Goal: Information Seeking & Learning: Learn about a topic

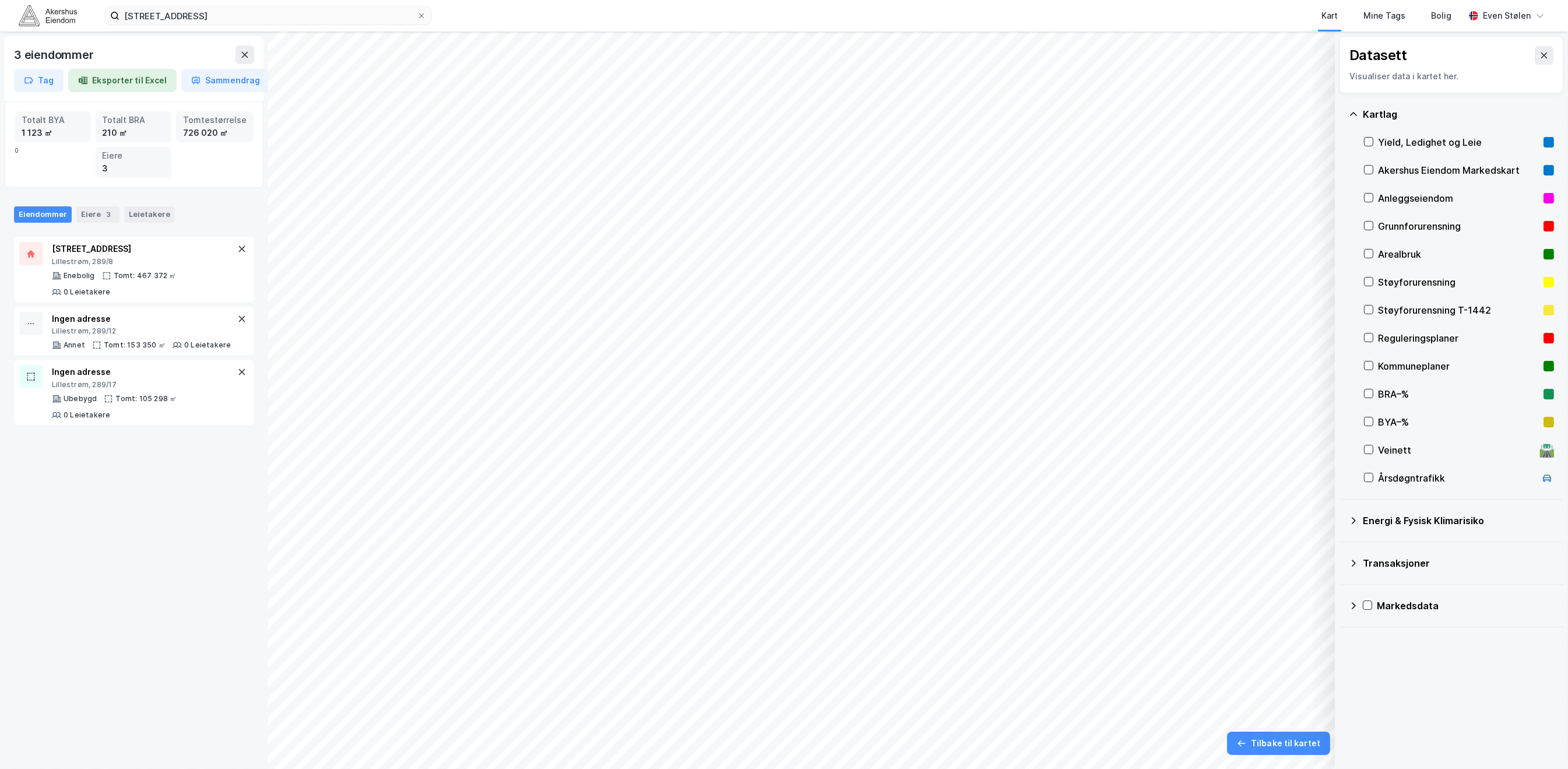
click at [48, 14] on img at bounding box center [48, 15] width 58 height 20
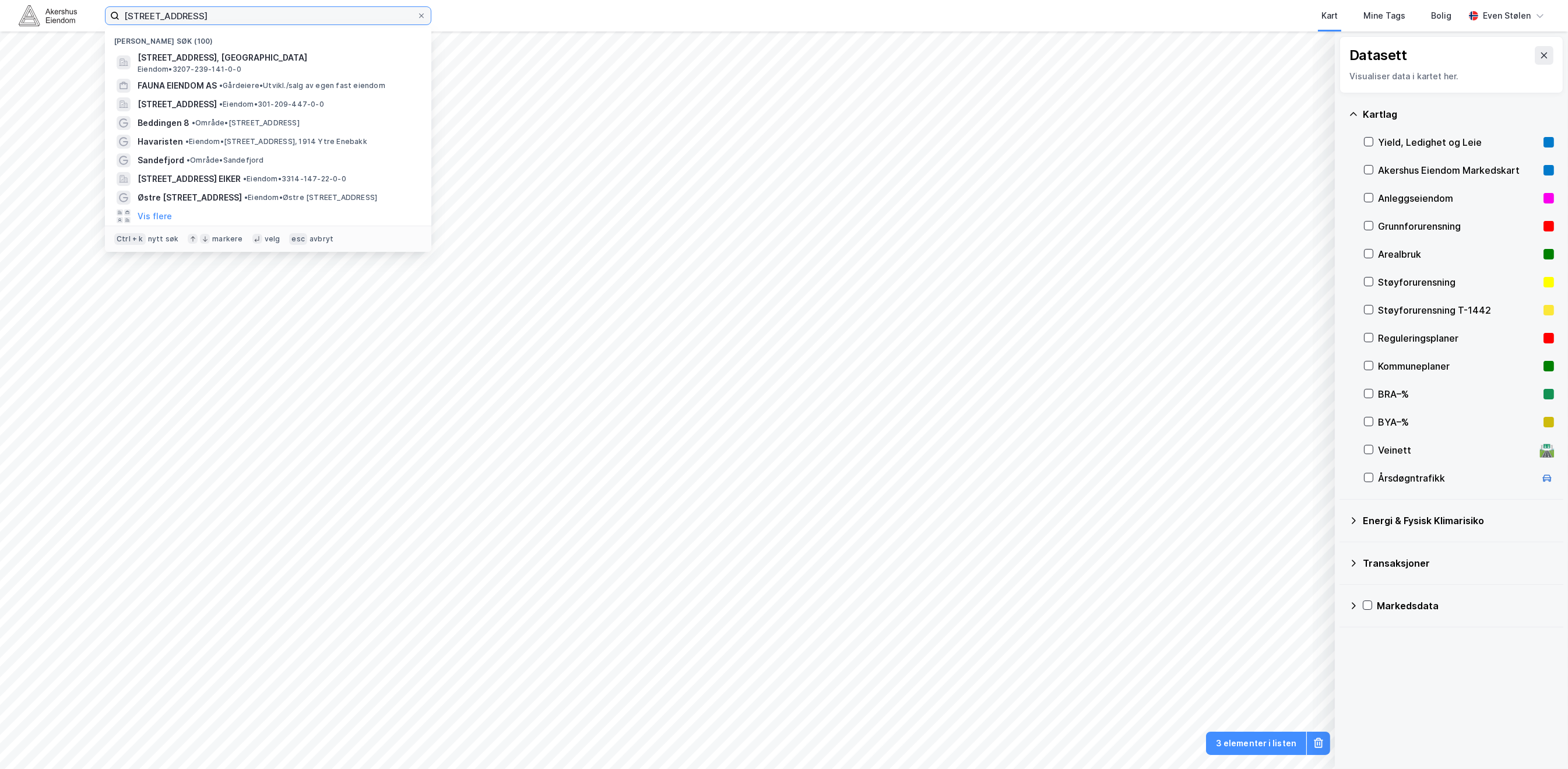
click at [263, 17] on input "[STREET_ADDRESS]" at bounding box center [268, 15] width 297 height 17
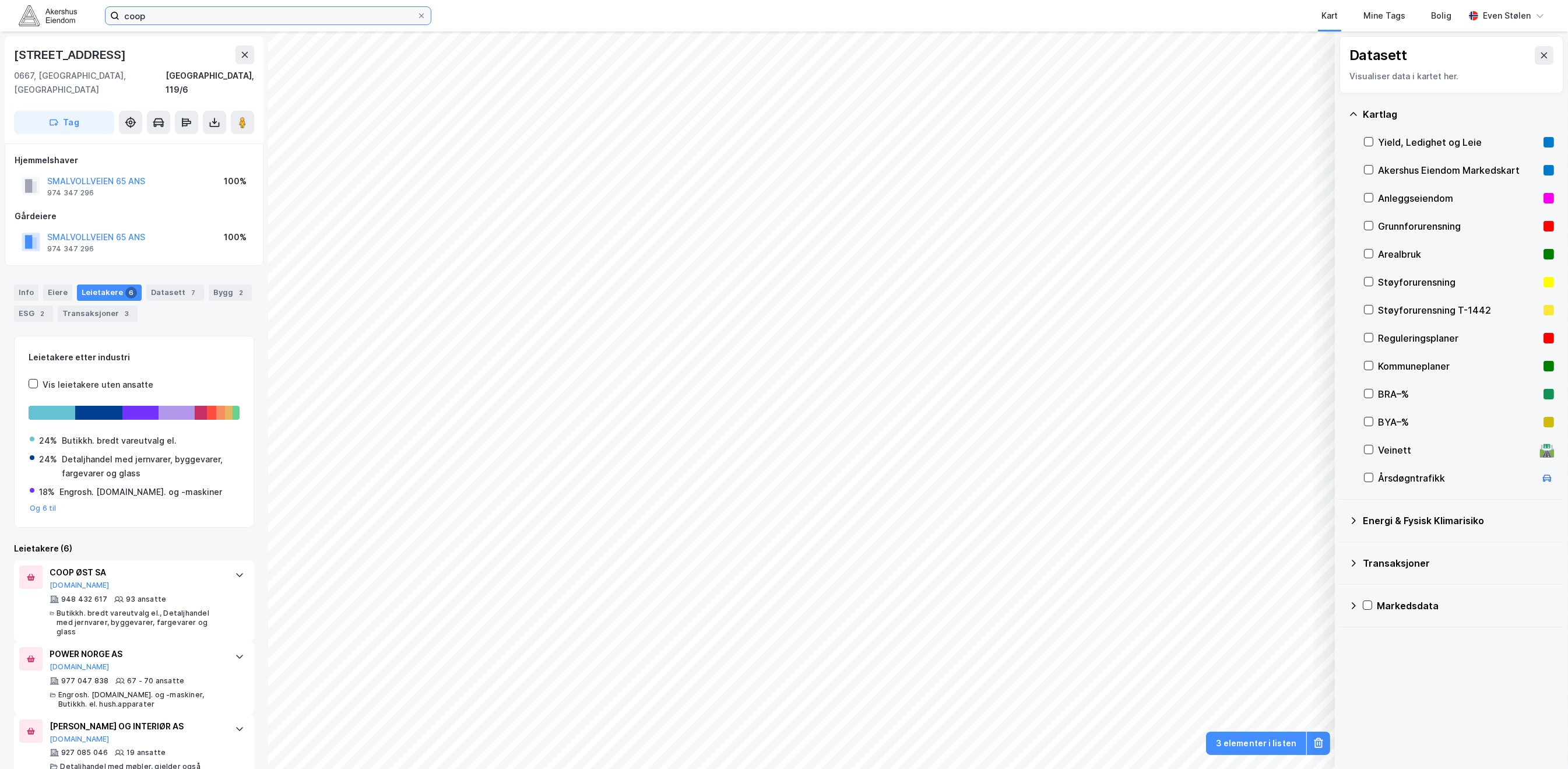
click at [248, 13] on input "coop" at bounding box center [268, 15] width 297 height 17
click at [247, 55] on icon at bounding box center [244, 54] width 9 height 9
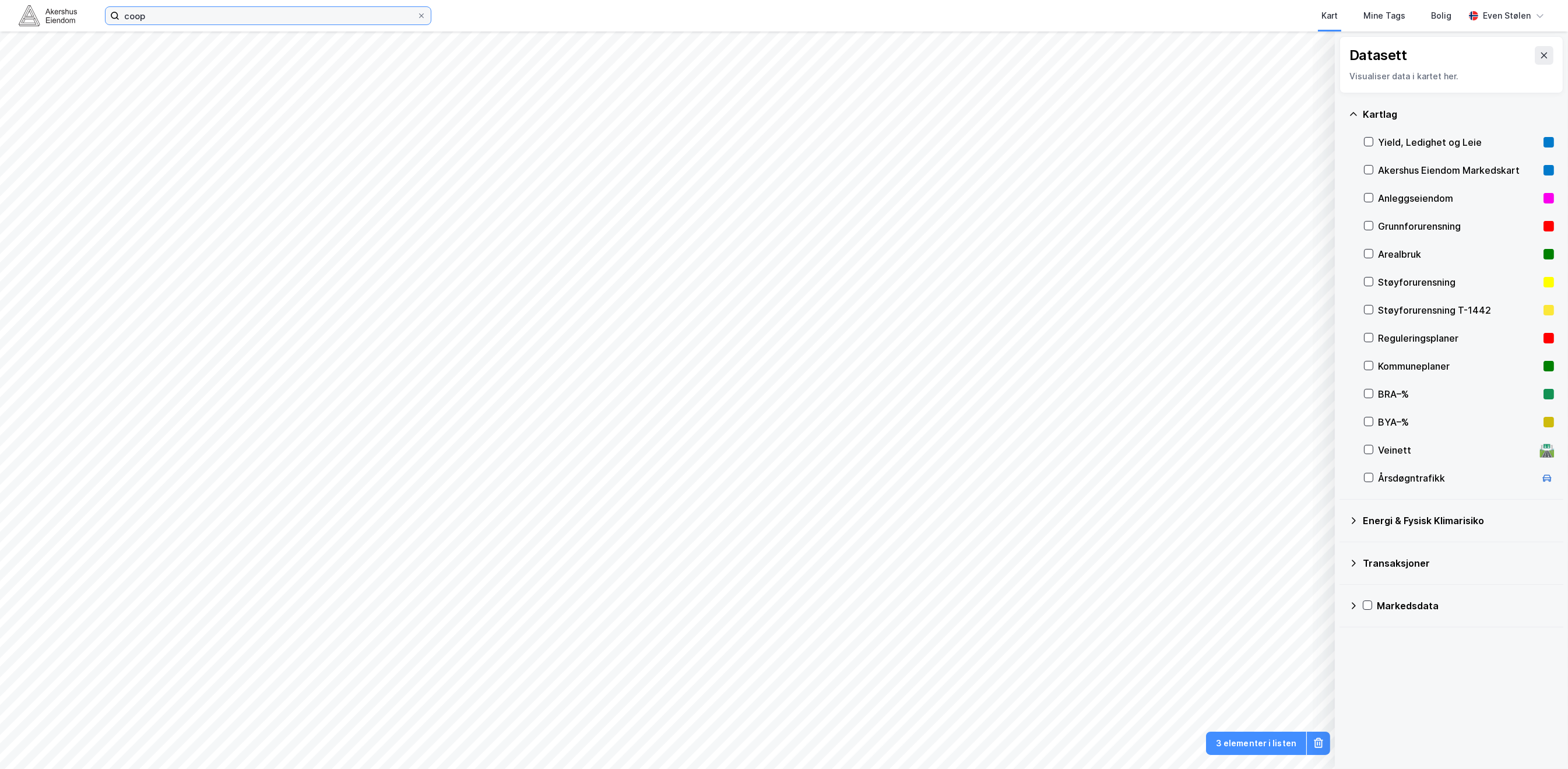
click at [250, 17] on input "coop" at bounding box center [268, 15] width 297 height 17
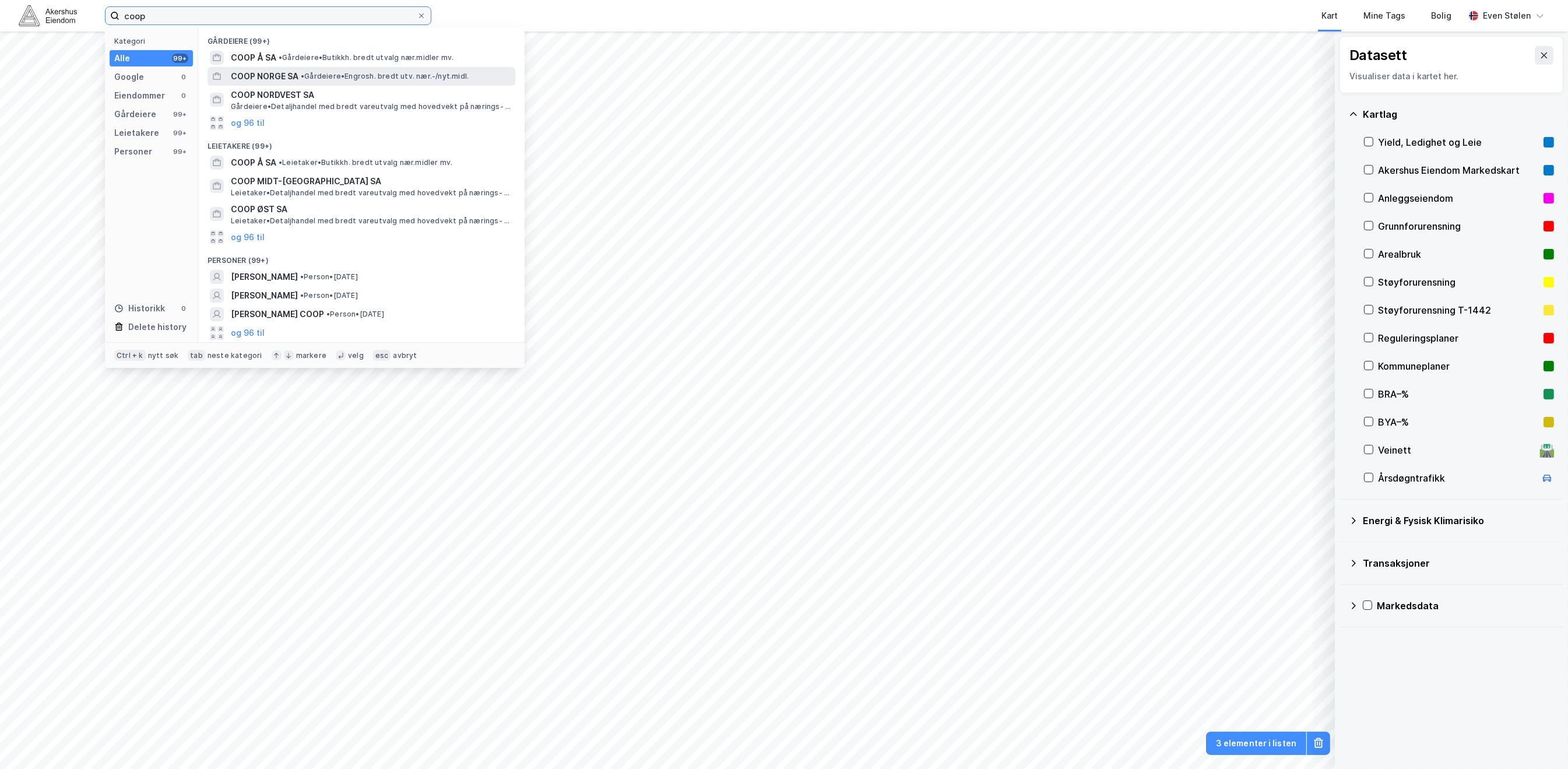
type input "coop"
click at [414, 74] on span "• Gårdeiere • Engrosh. bredt utv. nær.-/nyt.midl." at bounding box center [385, 76] width 168 height 9
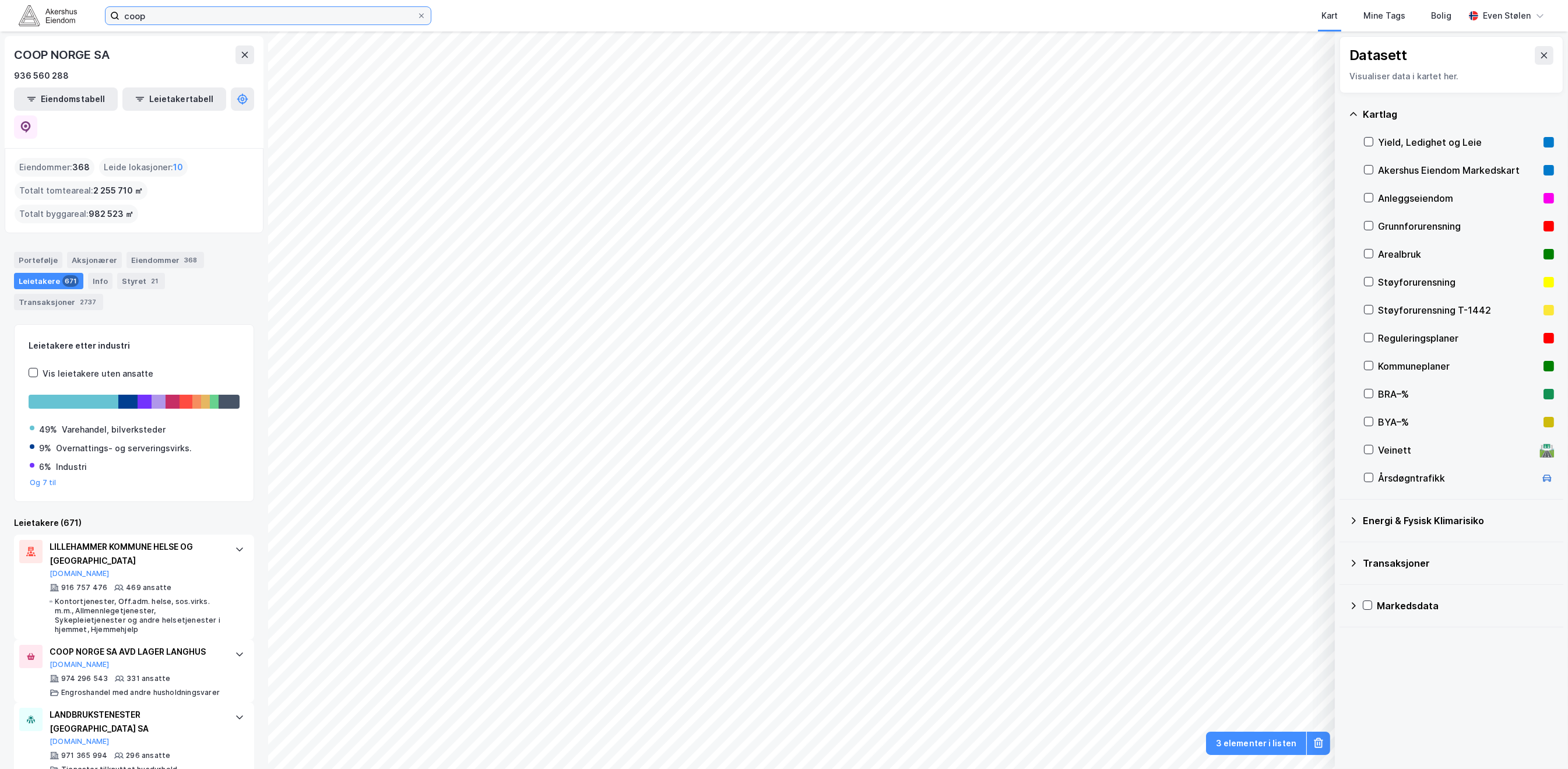
click at [177, 20] on input "coop" at bounding box center [268, 15] width 297 height 17
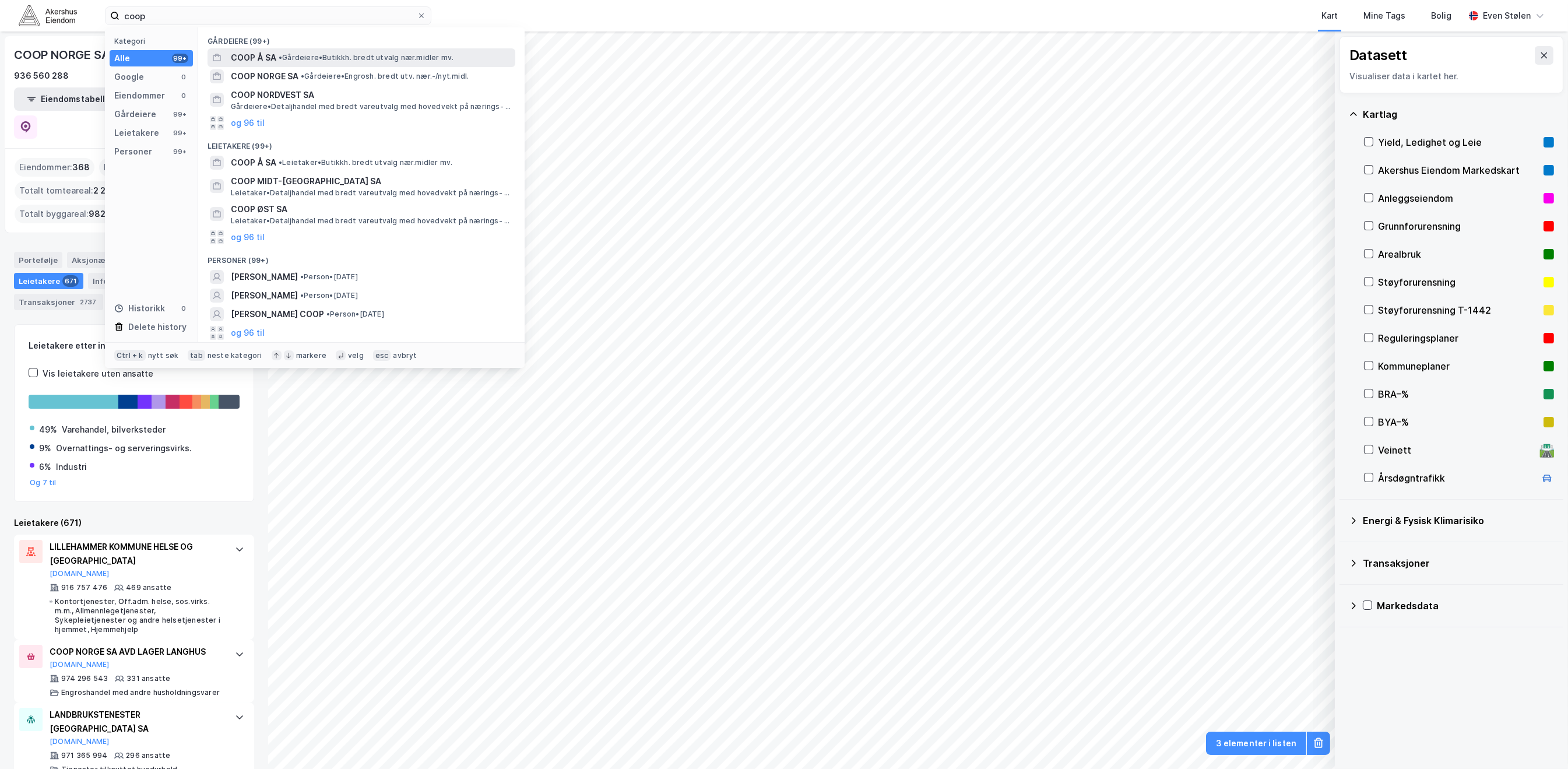
click at [385, 60] on span "• Gårdeiere • Butikkh. bredt utvalg nær.midler mv." at bounding box center [366, 57] width 175 height 9
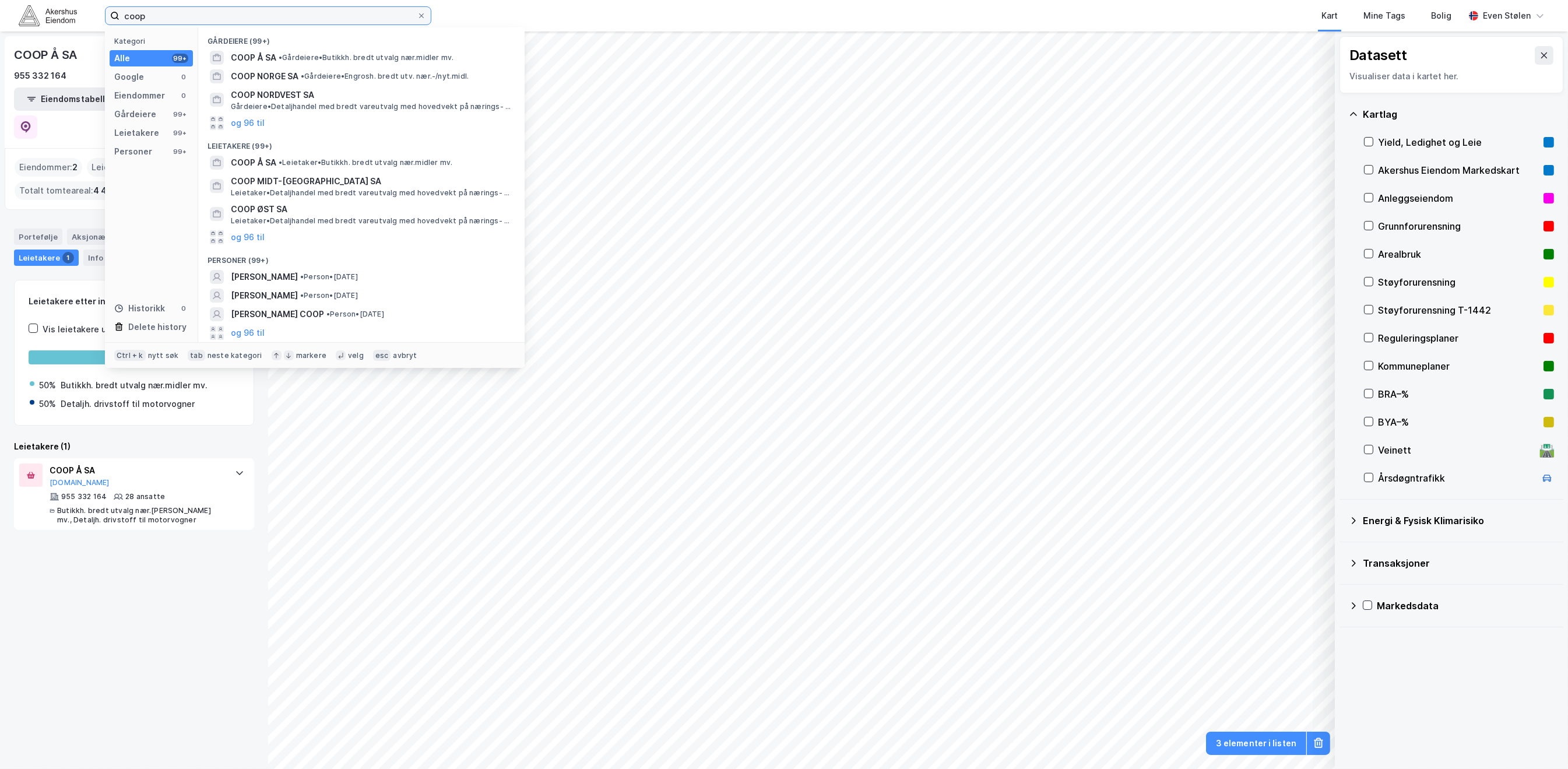
click at [195, 22] on input "coop" at bounding box center [268, 15] width 297 height 17
click at [366, 208] on span "COOP ØST SA" at bounding box center [370, 209] width 280 height 14
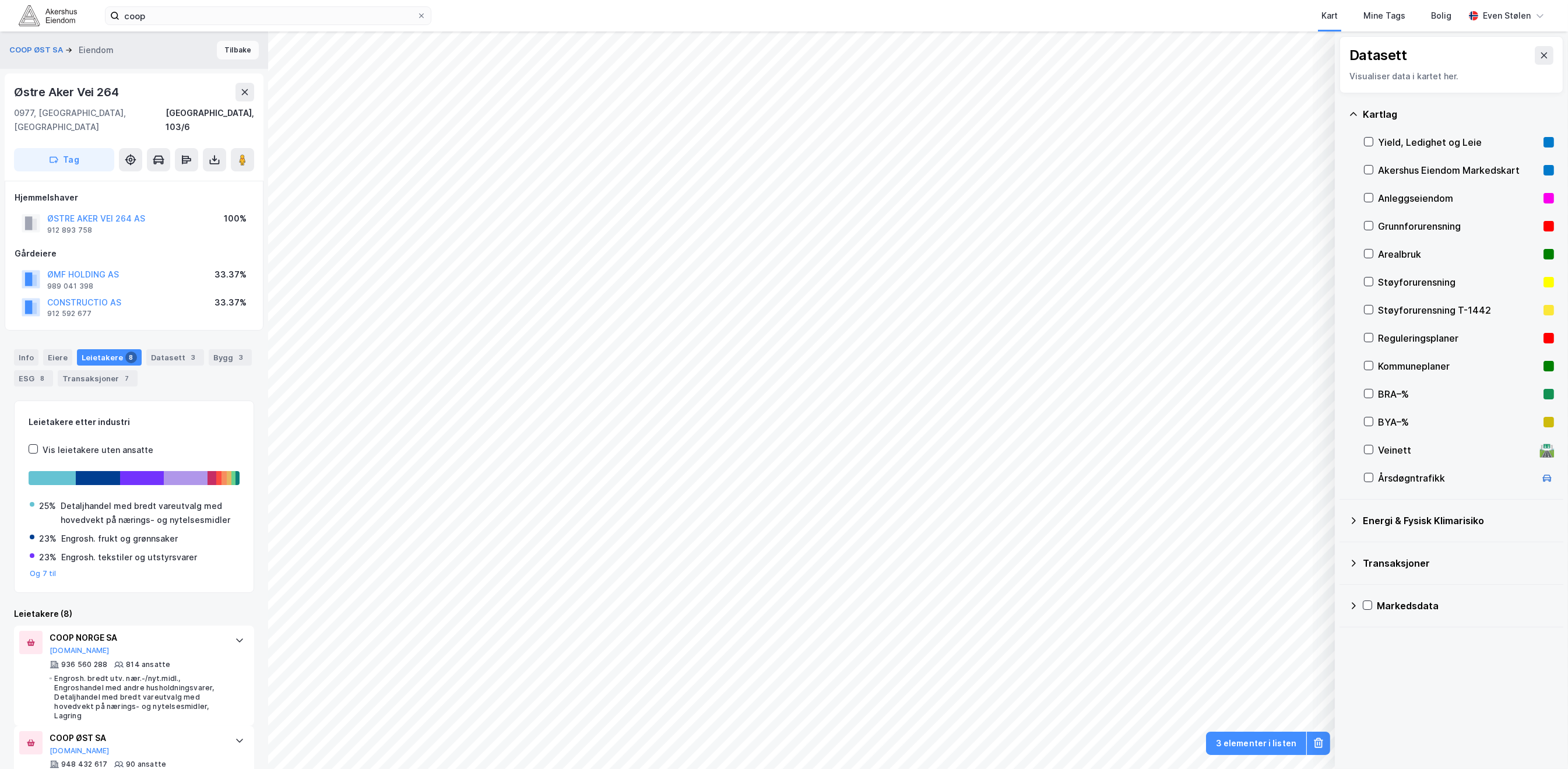
click at [226, 51] on button "Tilbake" at bounding box center [238, 50] width 42 height 19
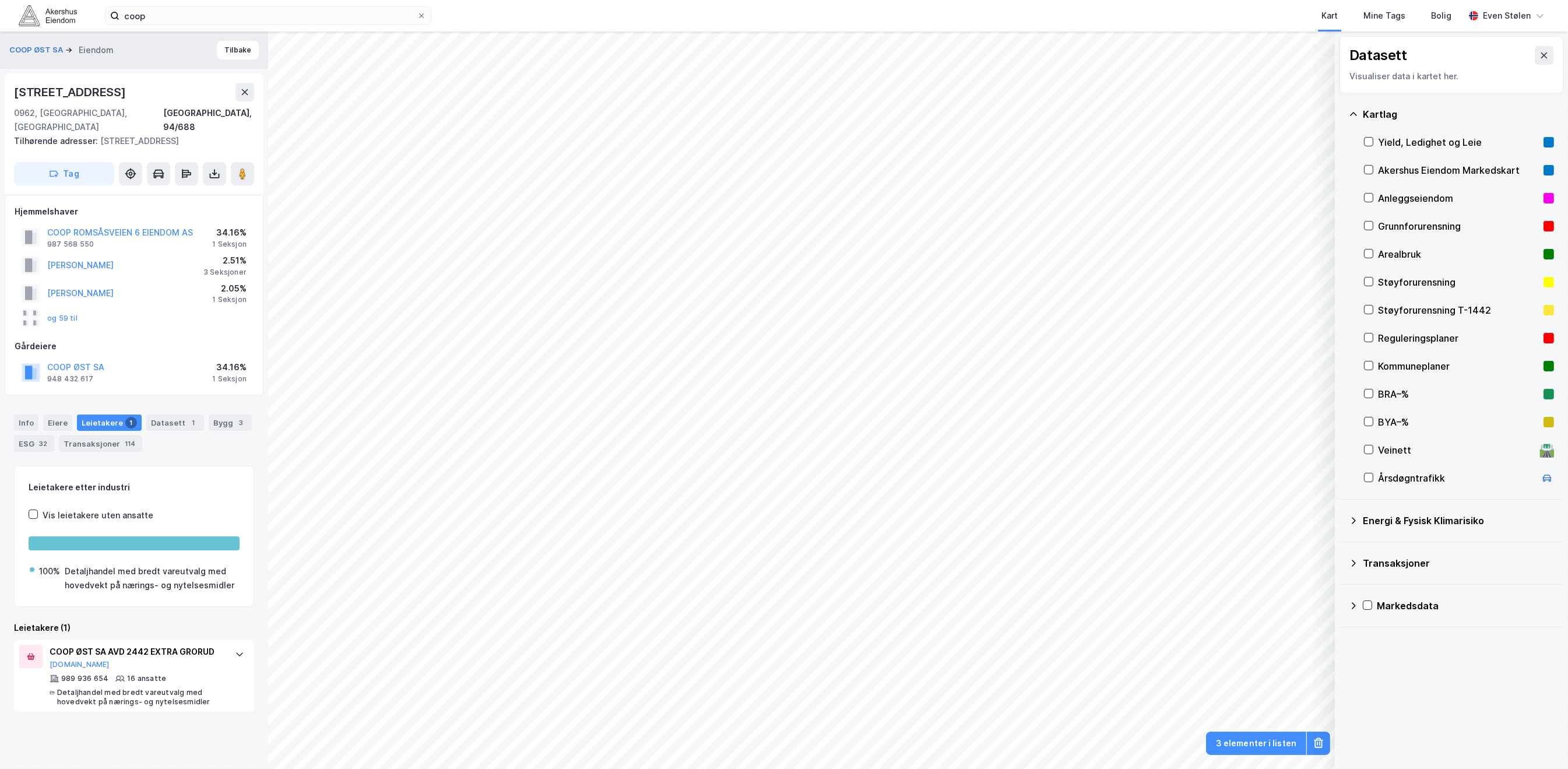
click at [32, 18] on img at bounding box center [48, 15] width 58 height 20
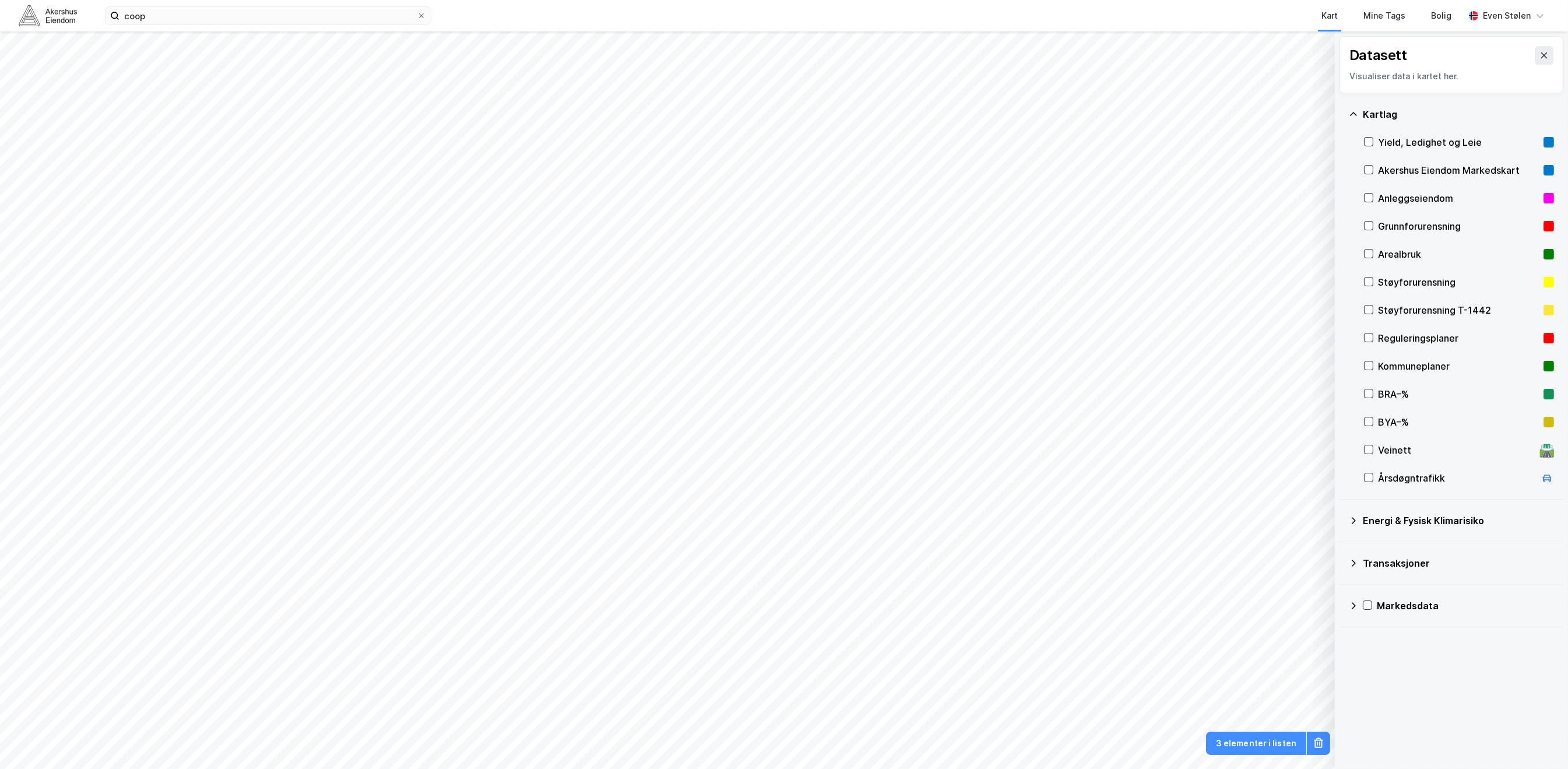
drag, startPoint x: 1528, startPoint y: 58, endPoint x: 1517, endPoint y: 74, distance: 19.4
click at [1539, 58] on icon at bounding box center [1544, 55] width 9 height 9
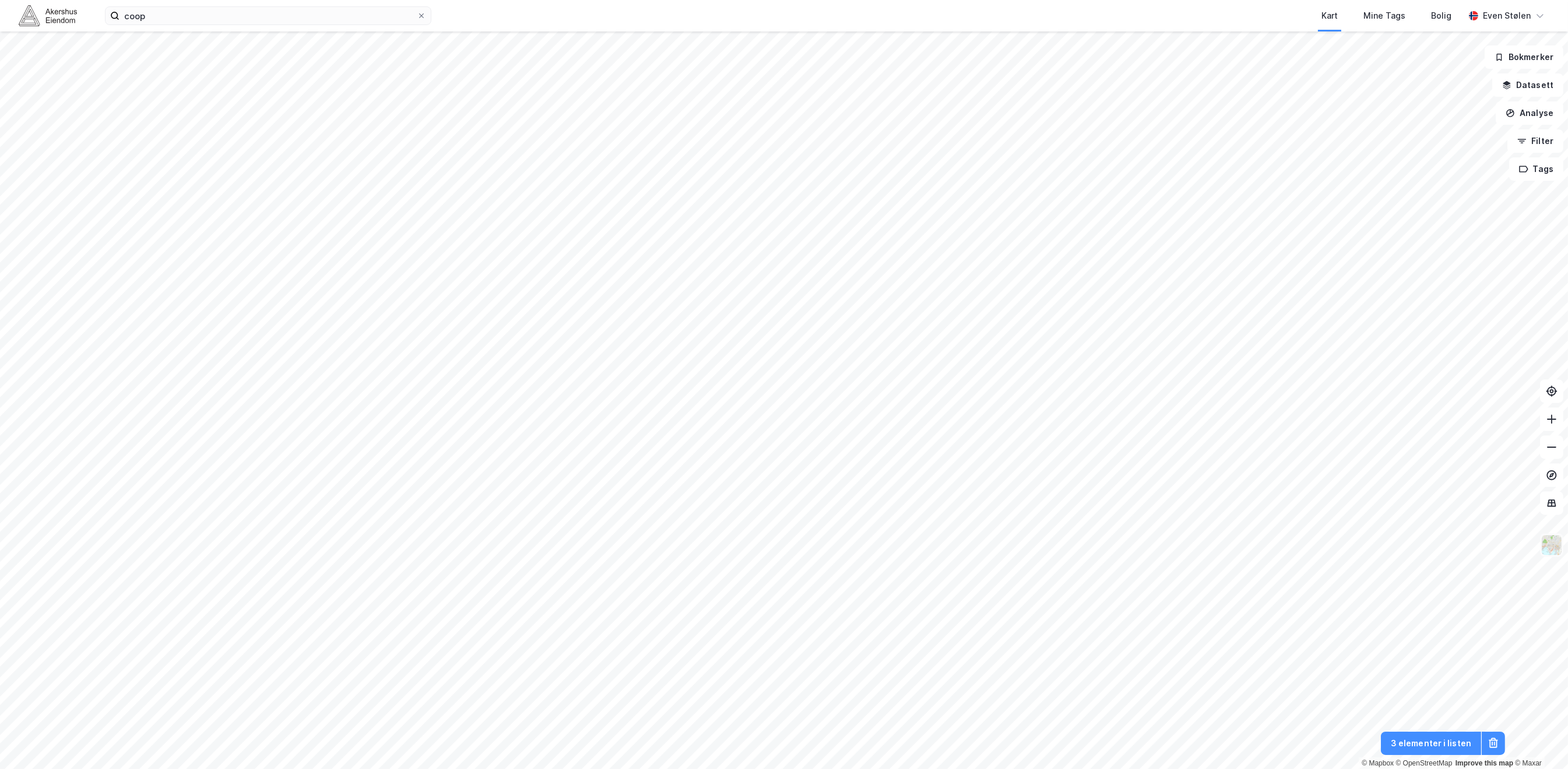
click at [1554, 551] on img at bounding box center [1551, 545] width 22 height 22
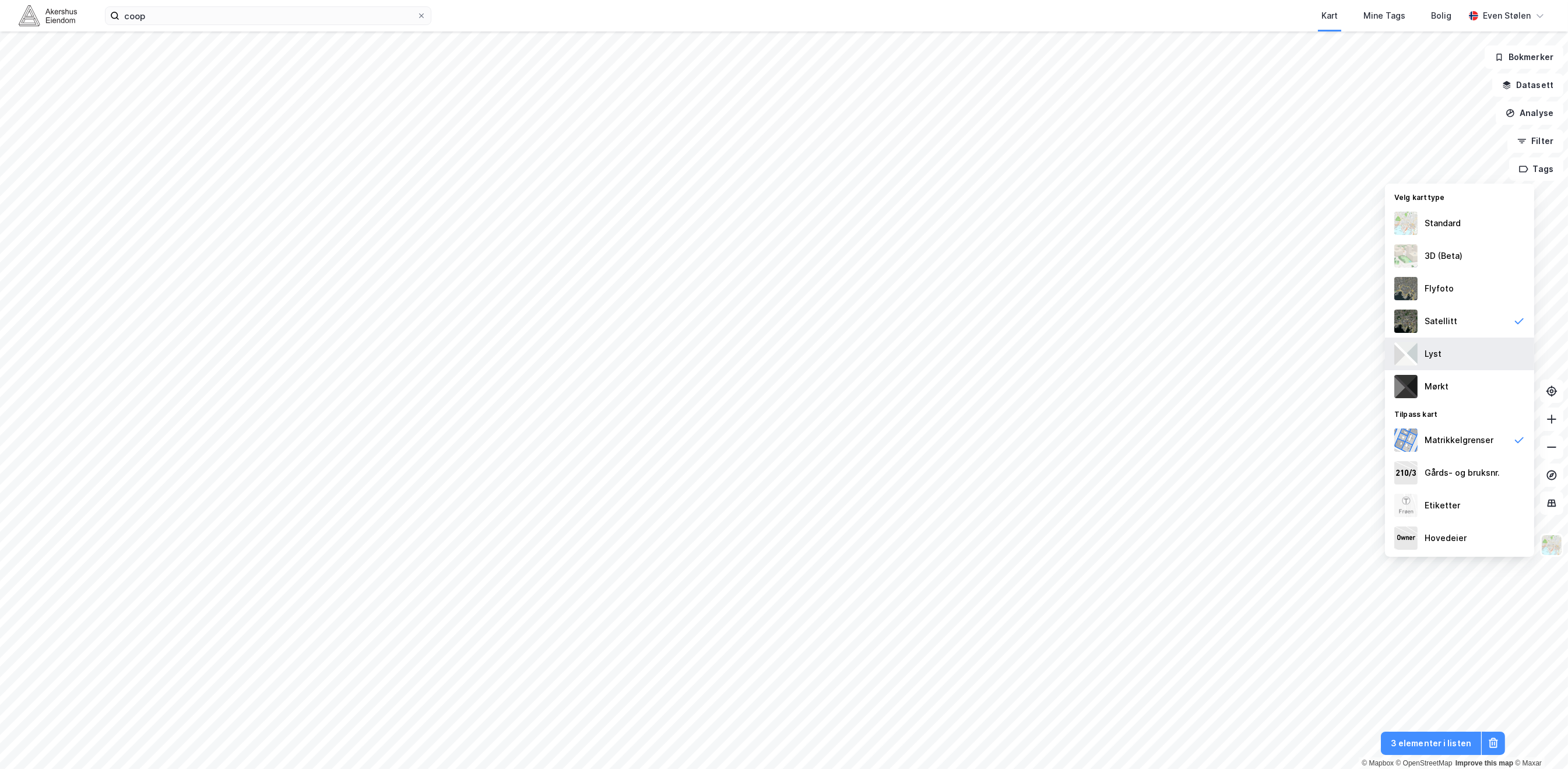
click at [1456, 346] on div "Lyst" at bounding box center [1459, 354] width 149 height 32
click at [1459, 397] on div "Mørkt" at bounding box center [1459, 386] width 149 height 32
click at [1470, 322] on div "Satellitt" at bounding box center [1459, 321] width 149 height 32
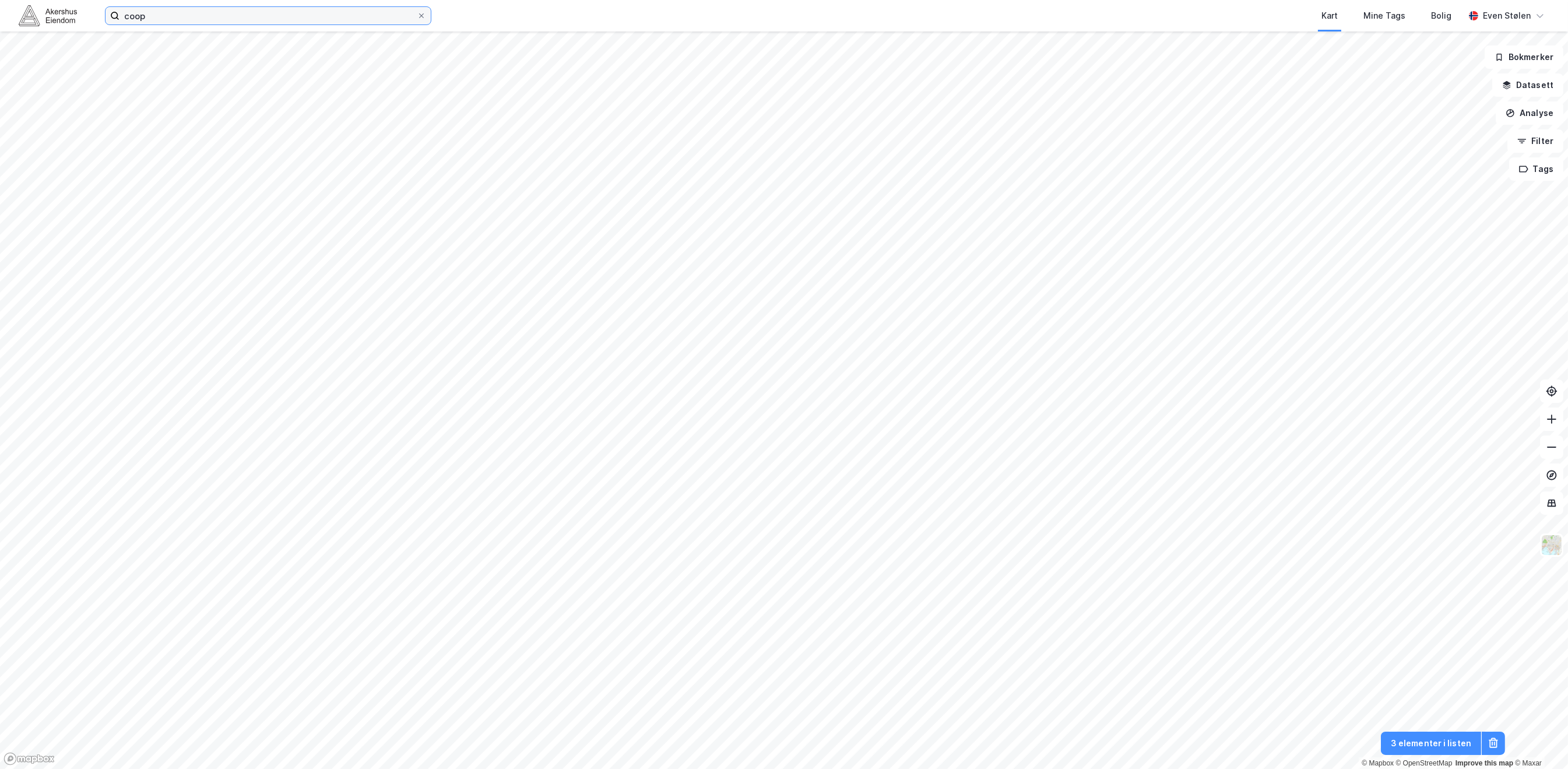
click at [234, 11] on input "coop" at bounding box center [268, 15] width 297 height 17
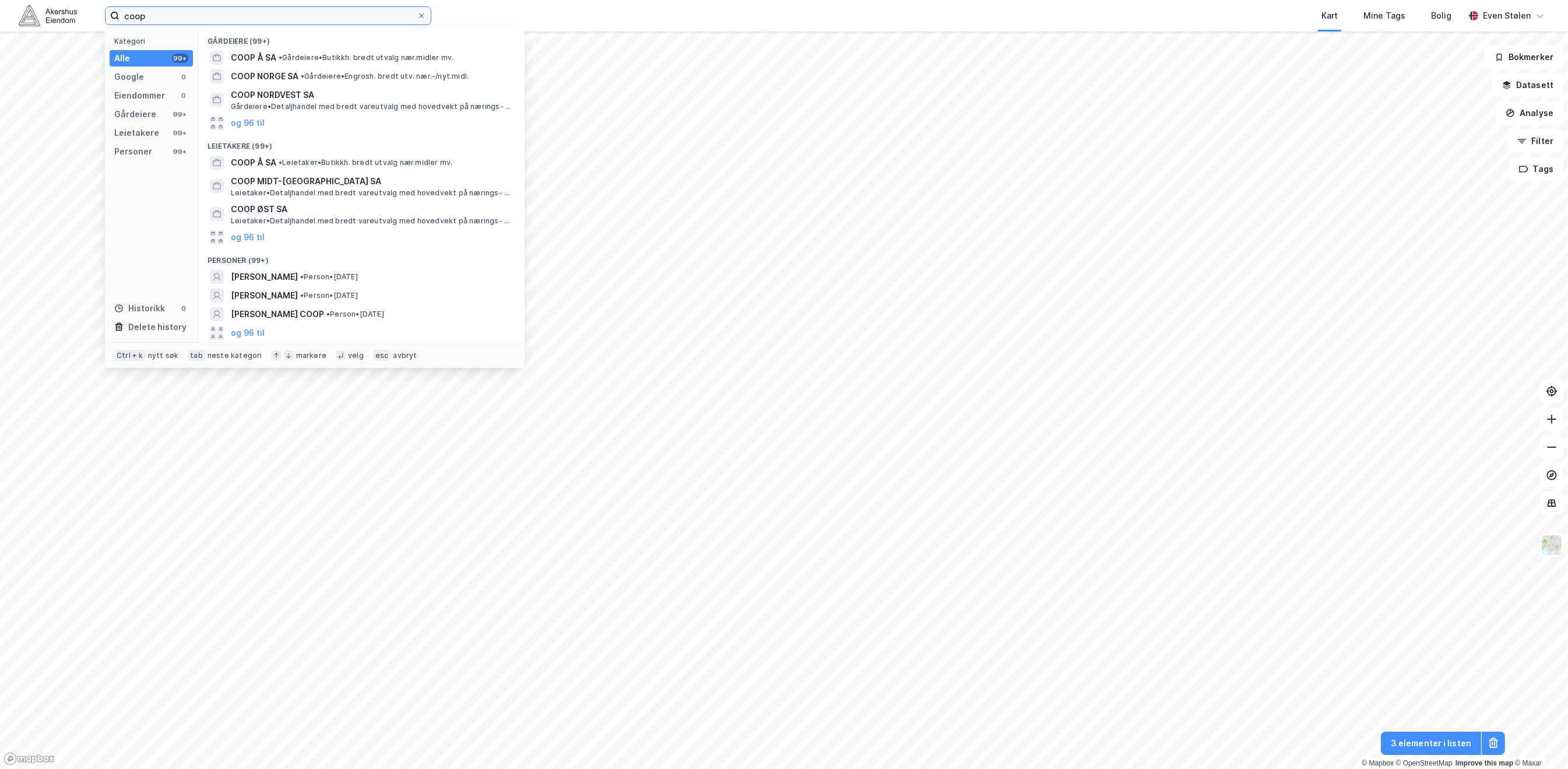
click at [234, 11] on input "coop" at bounding box center [268, 15] width 297 height 17
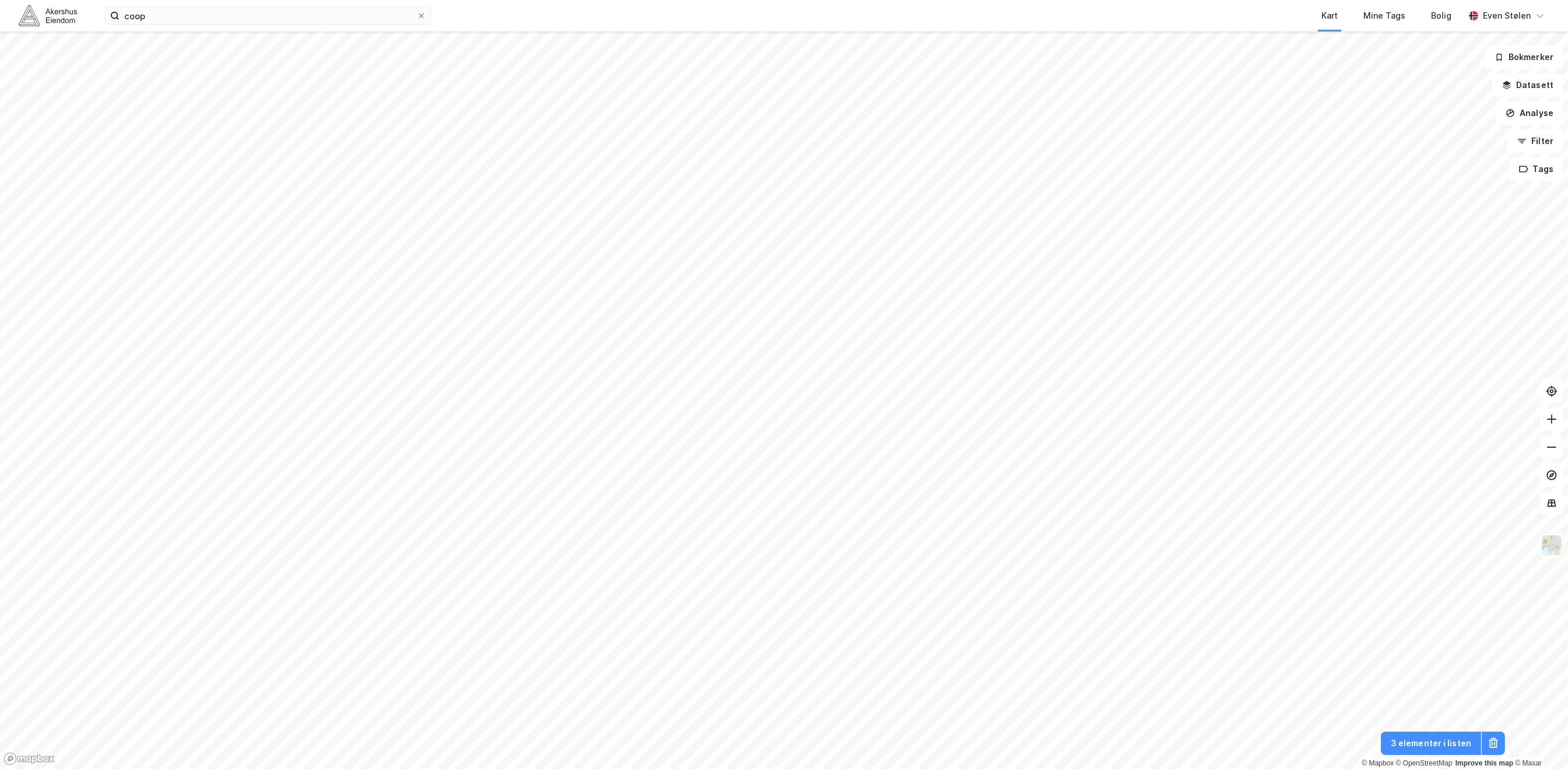
click at [28, 17] on img at bounding box center [48, 15] width 58 height 20
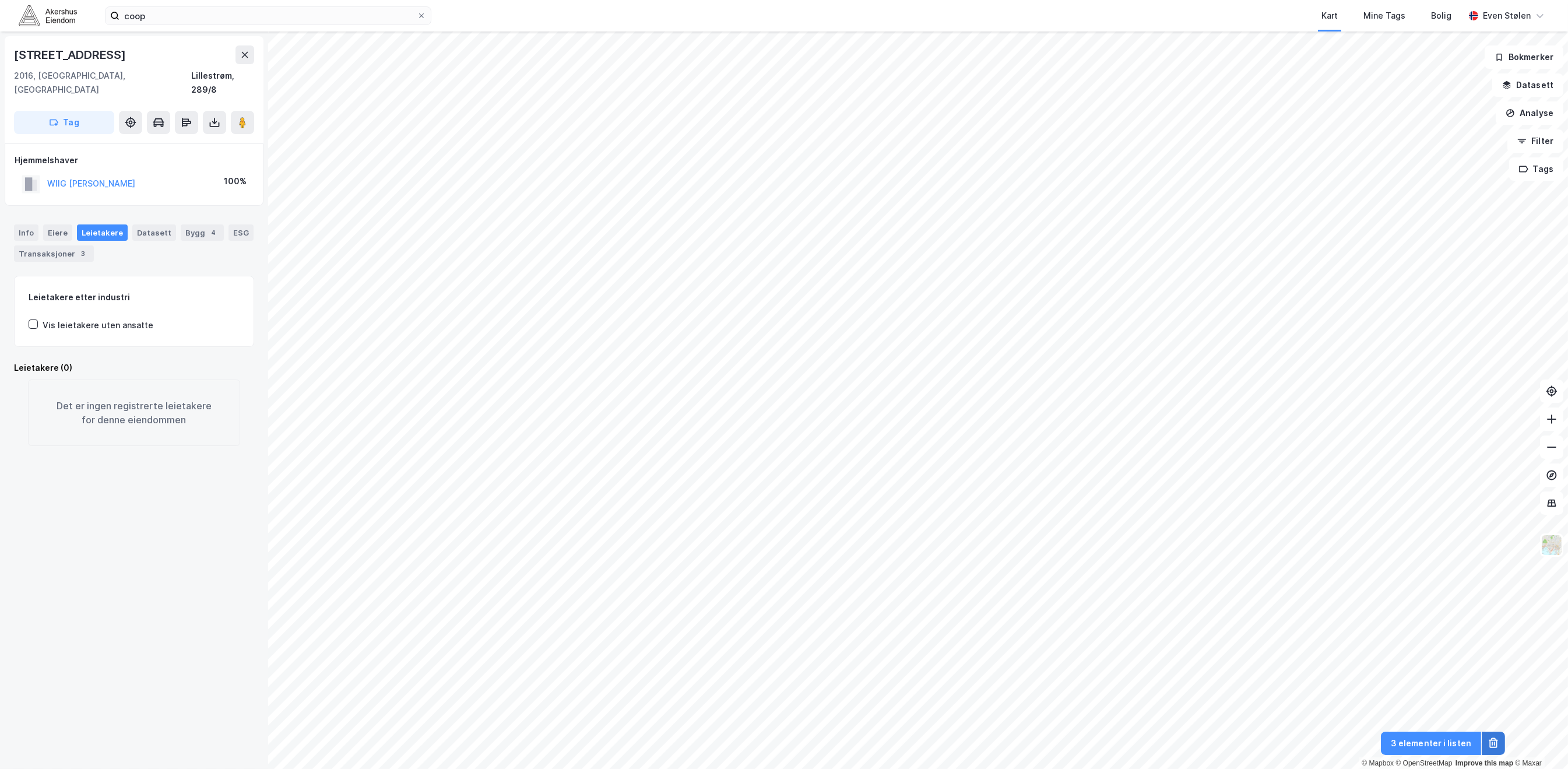
click at [1496, 741] on icon at bounding box center [1493, 741] width 9 height 2
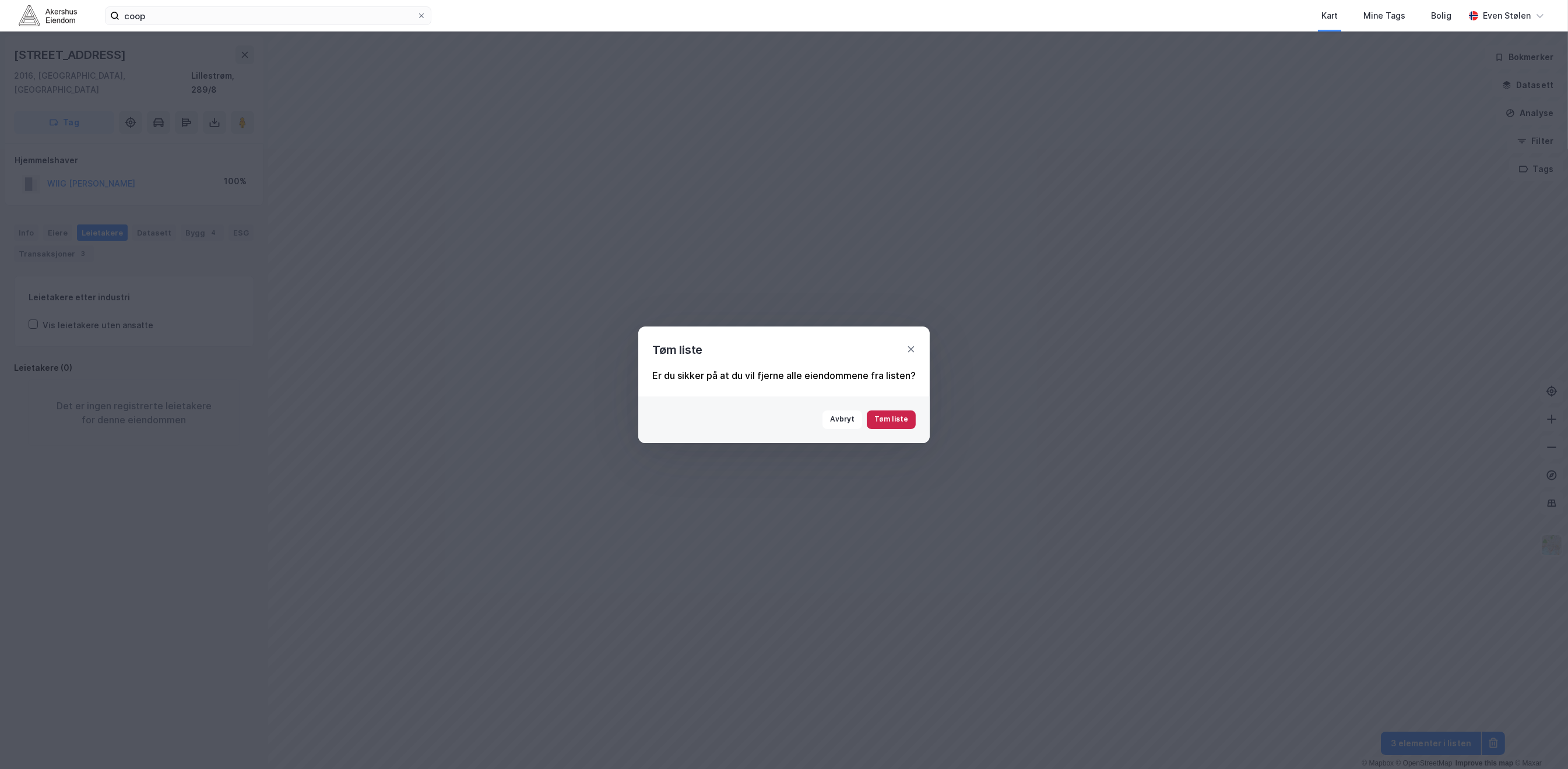
click at [885, 420] on button "Tøm liste" at bounding box center [891, 420] width 49 height 19
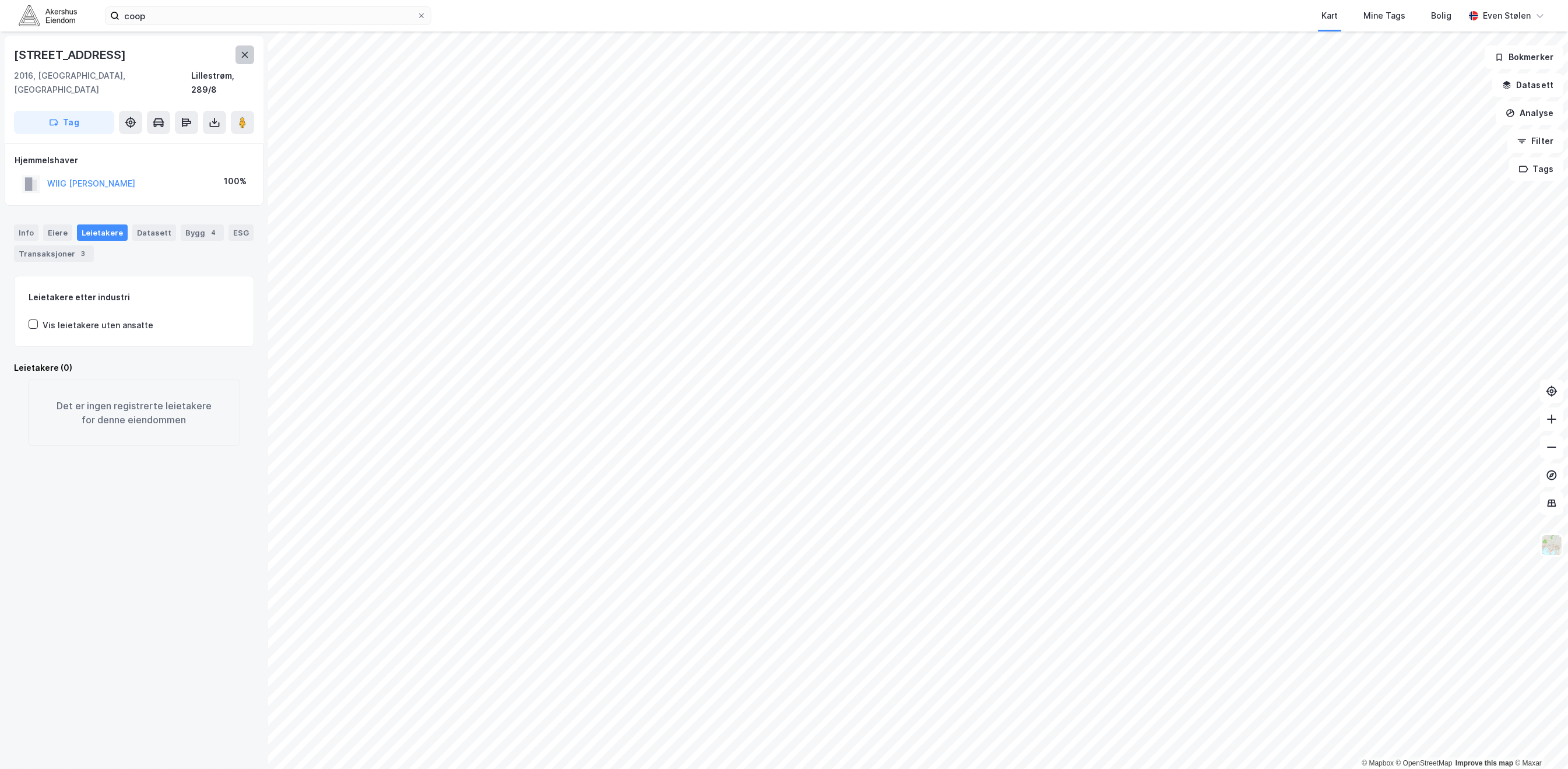
click at [240, 50] on button at bounding box center [244, 54] width 19 height 19
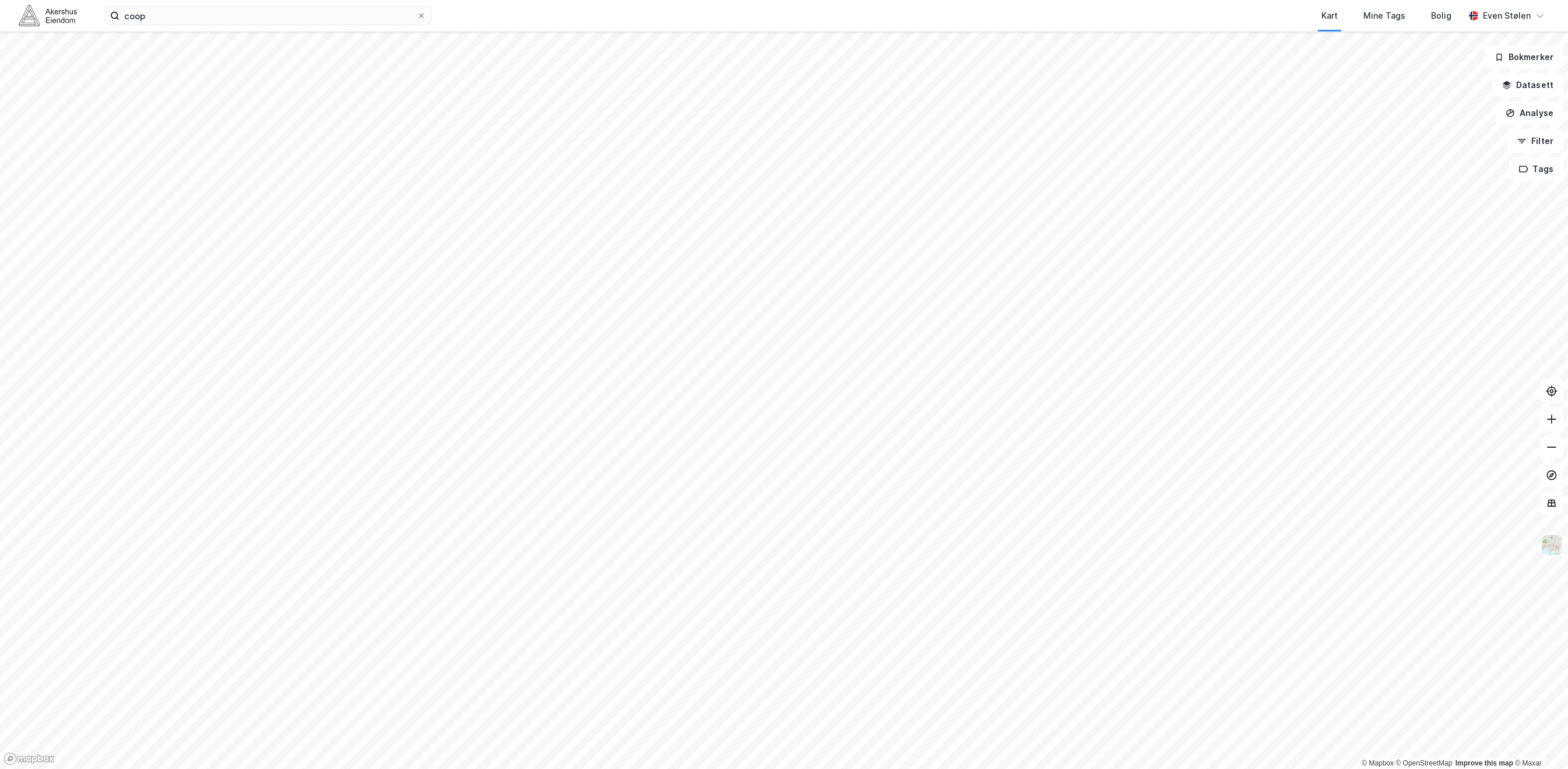
click at [1554, 546] on img at bounding box center [1551, 545] width 22 height 22
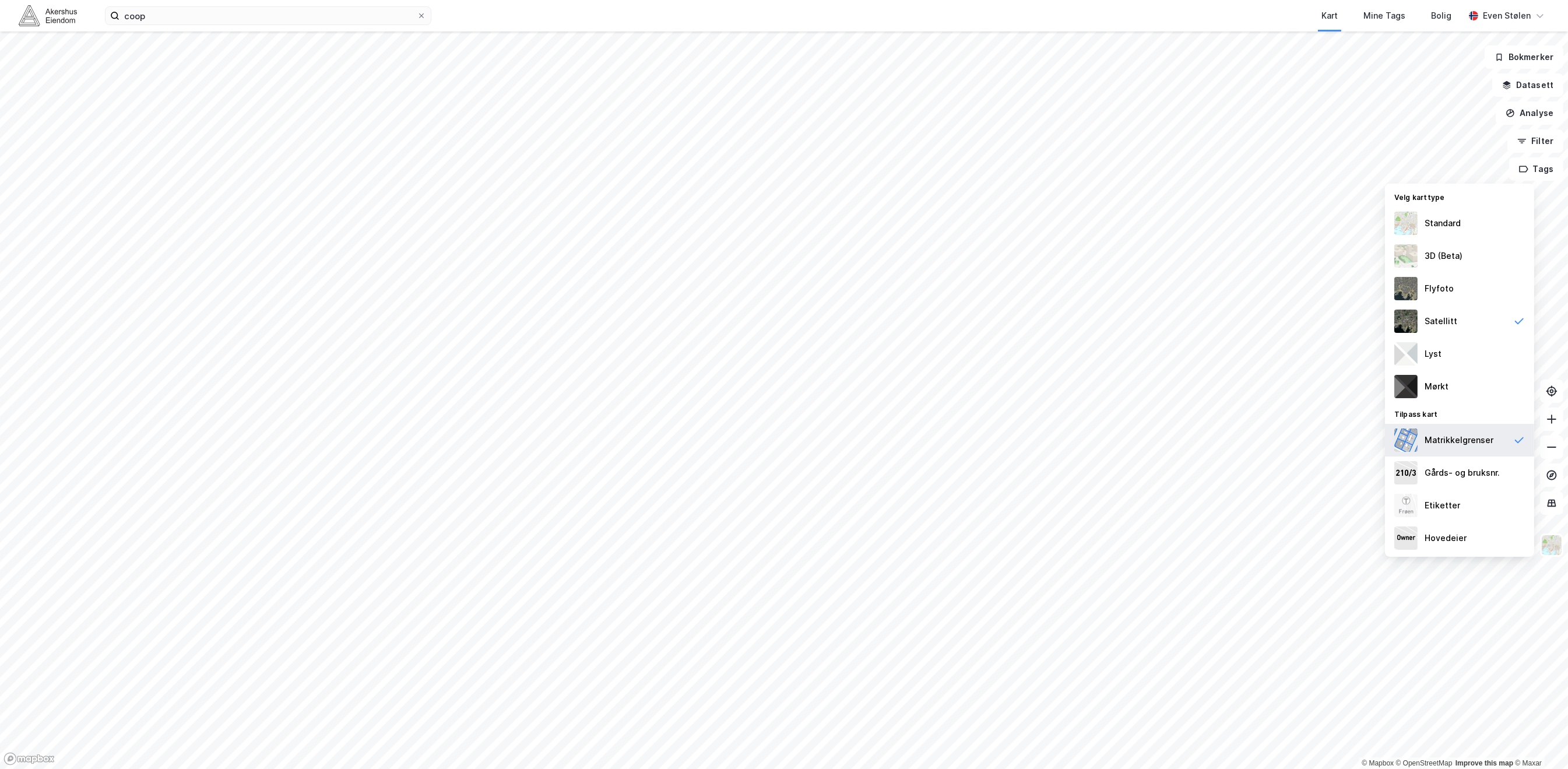
click at [1472, 429] on div "Matrikkelgrenser" at bounding box center [1459, 440] width 149 height 32
click at [1431, 285] on div "Flyfoto" at bounding box center [1439, 288] width 29 height 14
click at [1444, 323] on div "Satellitt" at bounding box center [1441, 321] width 32 height 14
click at [1454, 288] on div "Flyfoto" at bounding box center [1459, 288] width 149 height 32
